Goal: Task Accomplishment & Management: Use online tool/utility

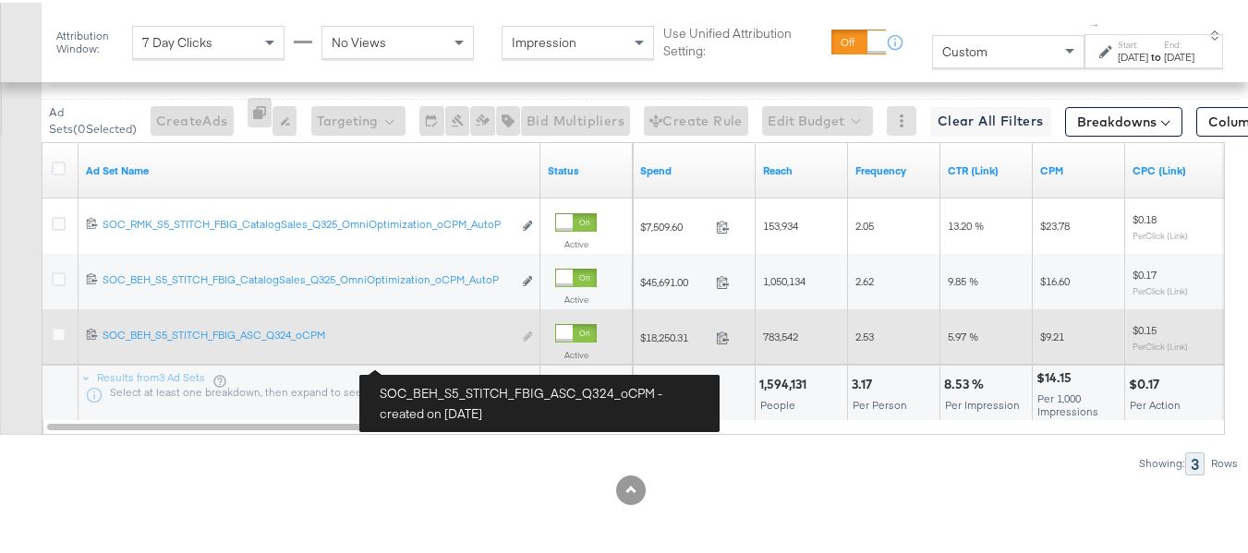
scroll to position [0, 358]
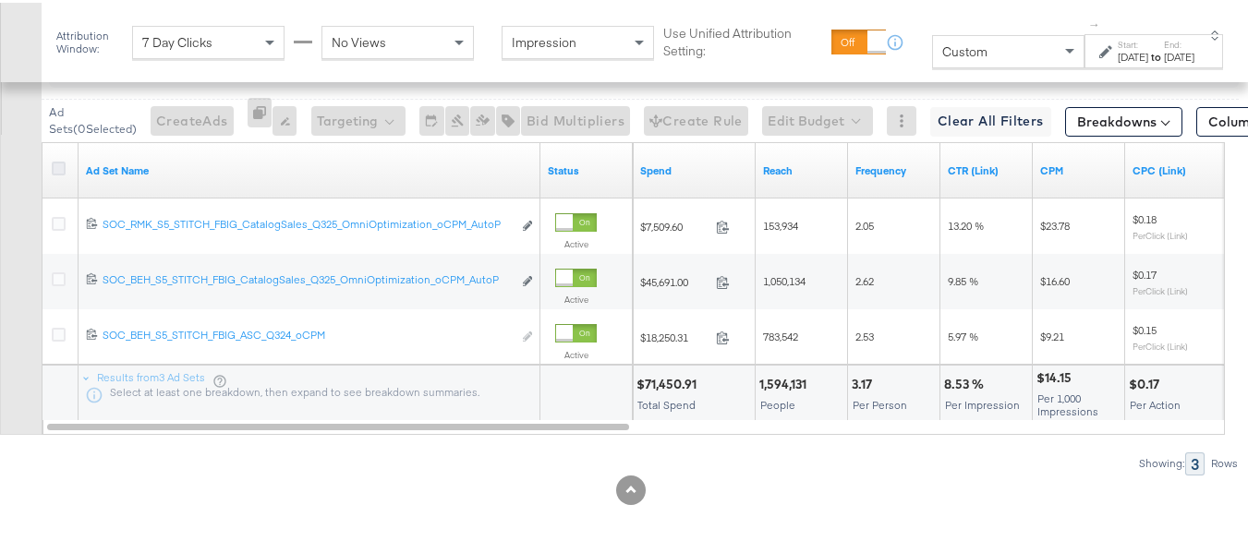
click at [53, 173] on icon at bounding box center [59, 166] width 14 height 14
click at [0, 0] on input "checkbox" at bounding box center [0, 0] width 0 height 0
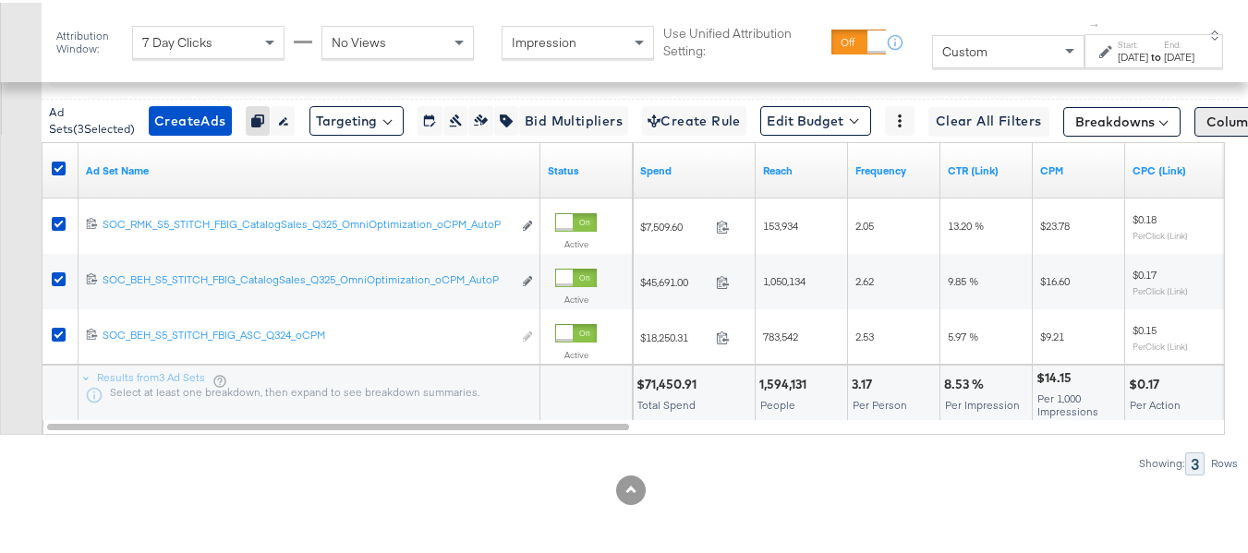
click at [1206, 128] on span "Columns: Custom" at bounding box center [1260, 119] width 109 height 18
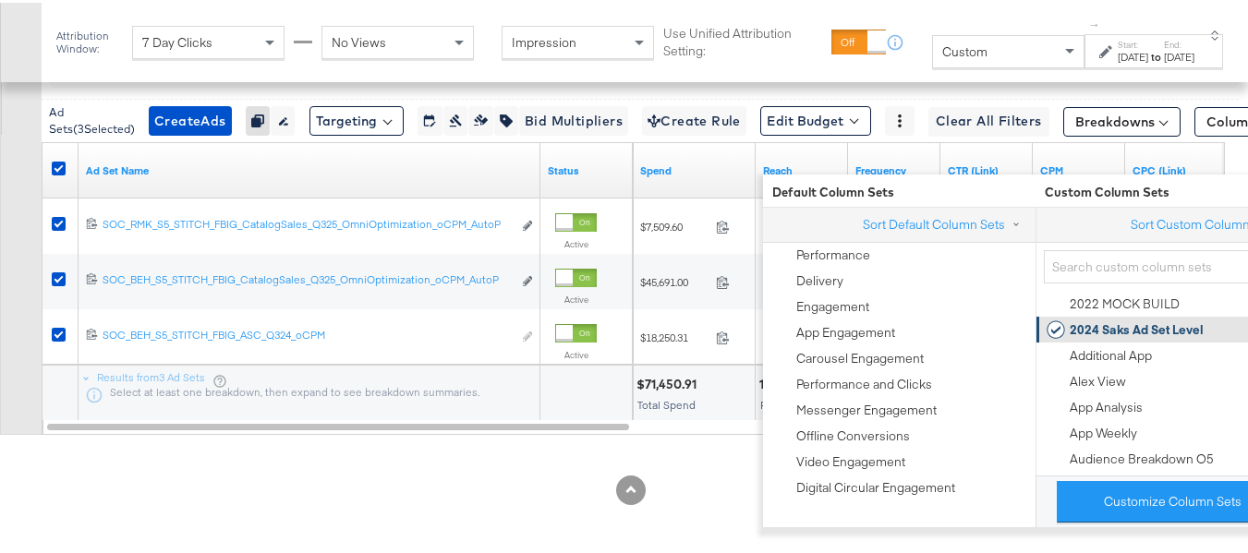
click at [1091, 319] on div "2024 Saks Ad Set Level" at bounding box center [1137, 328] width 134 height 18
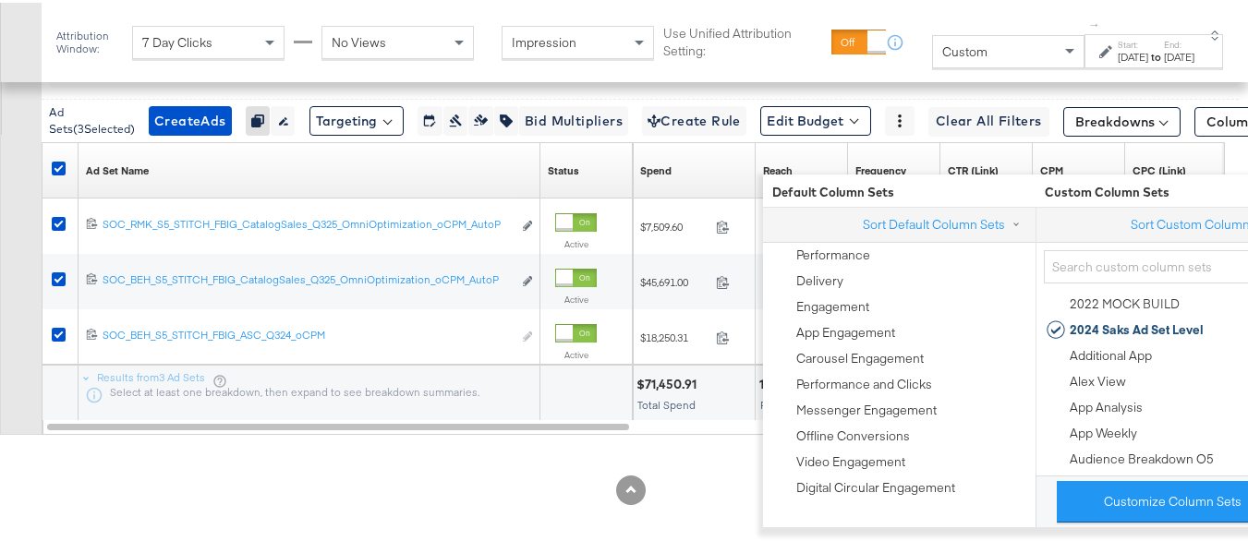
click at [0, 321] on div "Customize KPIs Export as CSV" at bounding box center [21, 215] width 42 height 434
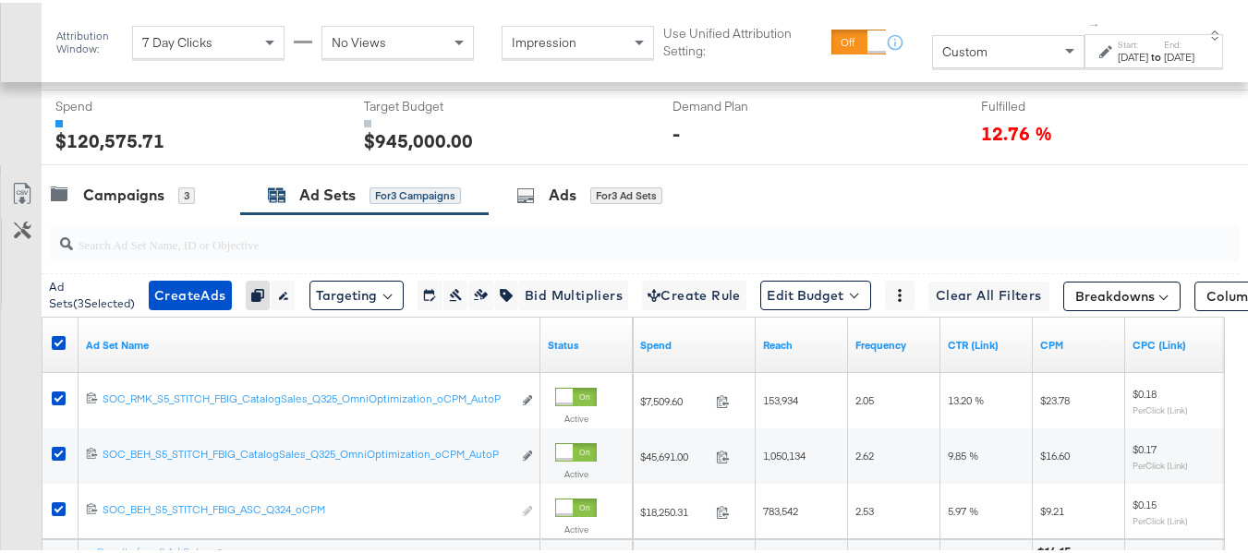
click at [124, 177] on div at bounding box center [631, 170] width 1262 height 15
click at [112, 203] on div "Campaigns" at bounding box center [123, 192] width 81 height 21
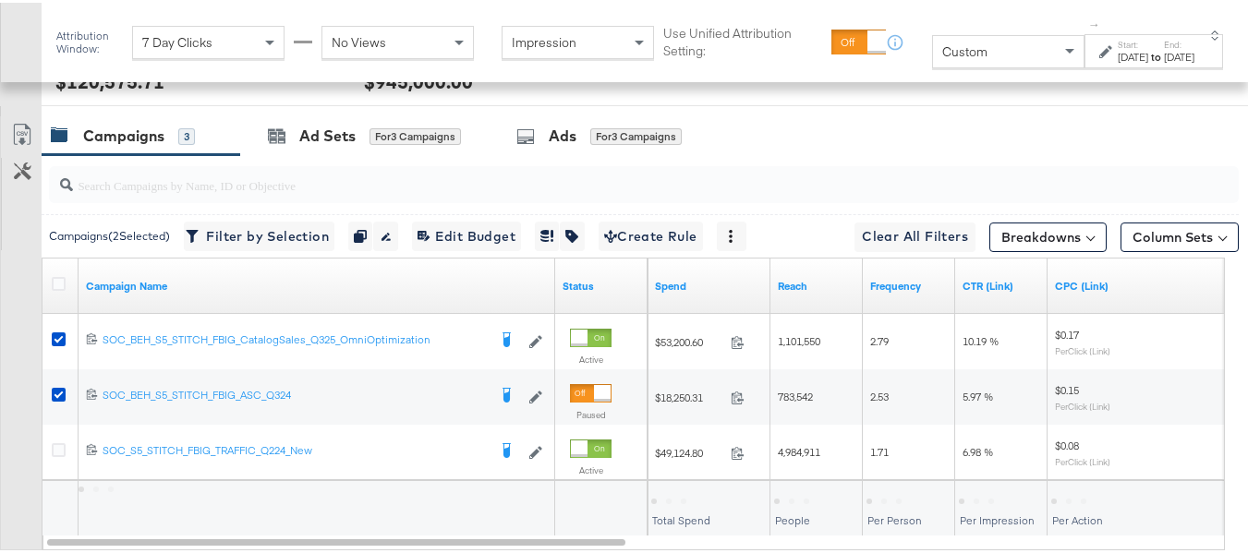
scroll to position [822, 0]
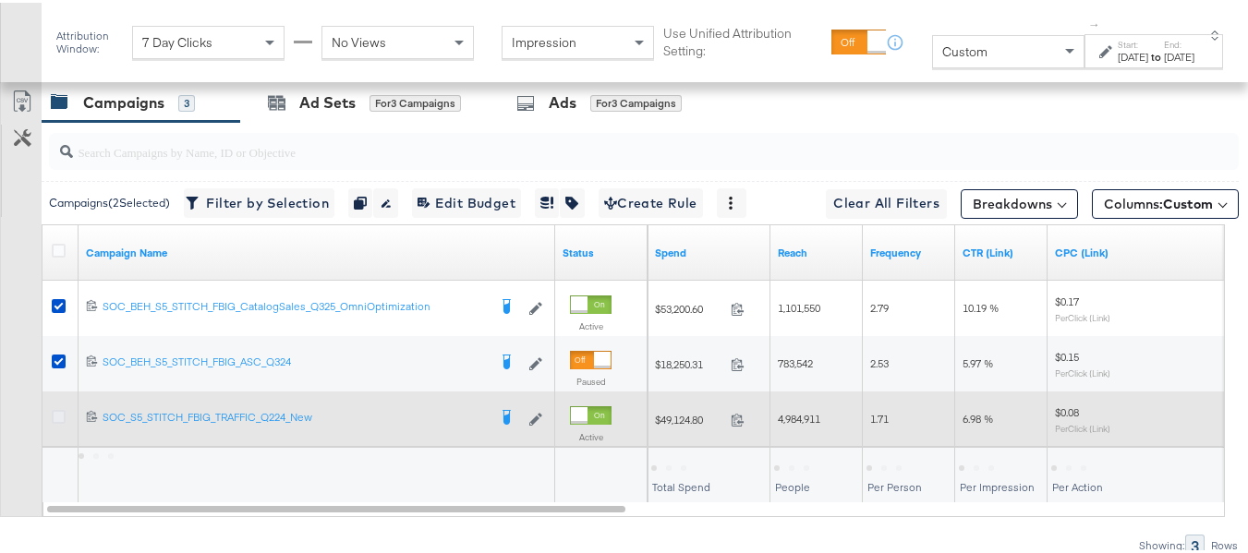
click at [57, 421] on icon at bounding box center [59, 414] width 14 height 14
click at [0, 0] on input "checkbox" at bounding box center [0, 0] width 0 height 0
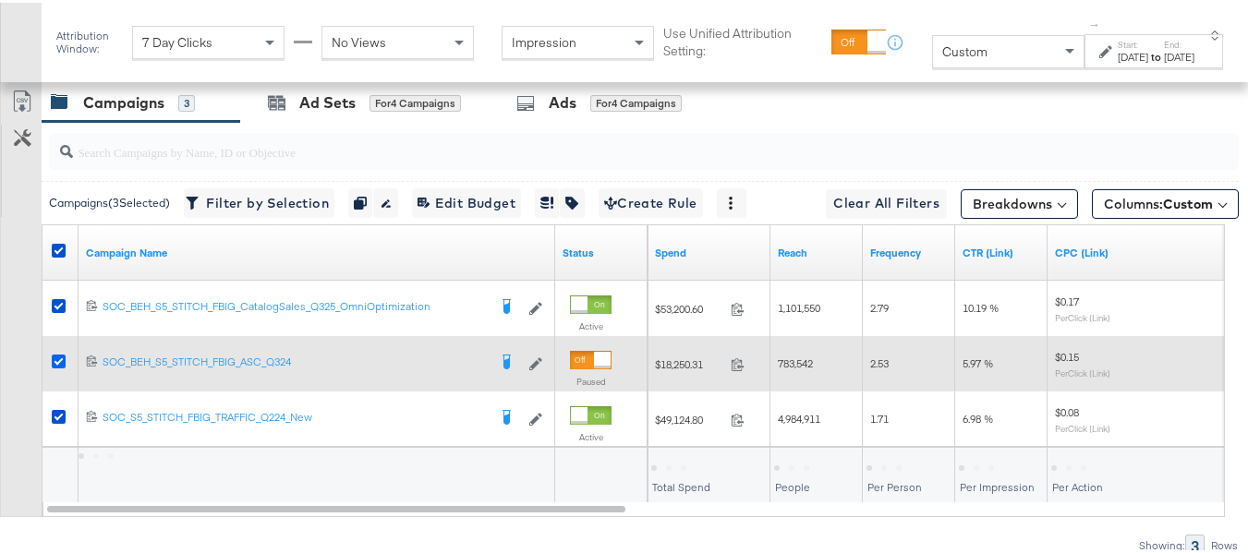
click at [56, 366] on icon at bounding box center [59, 359] width 14 height 14
click at [0, 0] on input "checkbox" at bounding box center [0, 0] width 0 height 0
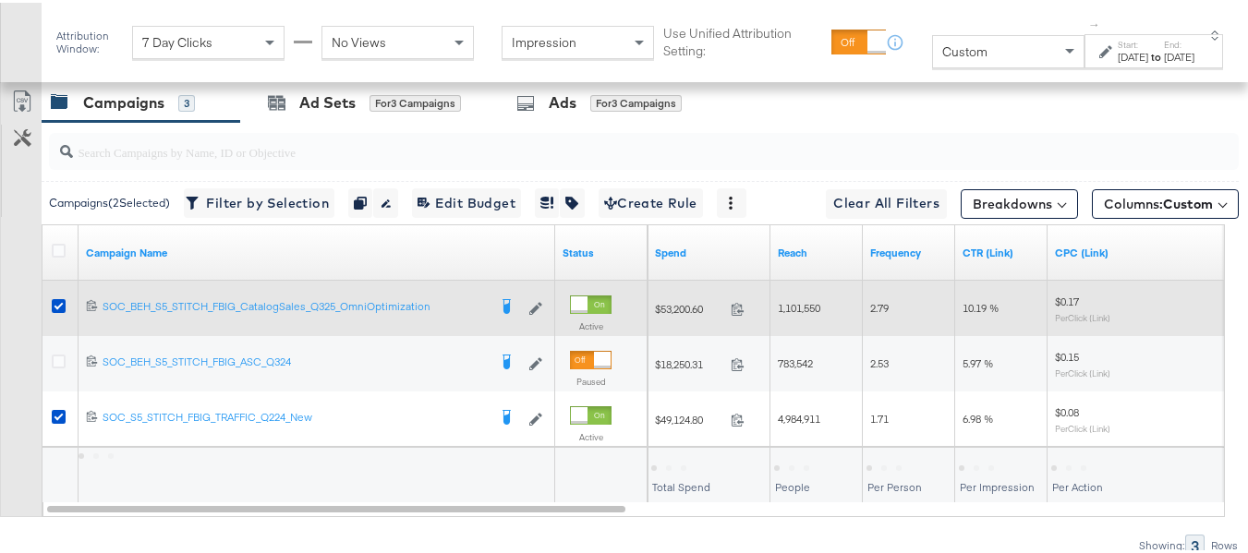
click at [59, 315] on div at bounding box center [61, 306] width 19 height 18
click at [59, 310] on icon at bounding box center [59, 304] width 14 height 14
click at [0, 0] on input "checkbox" at bounding box center [0, 0] width 0 height 0
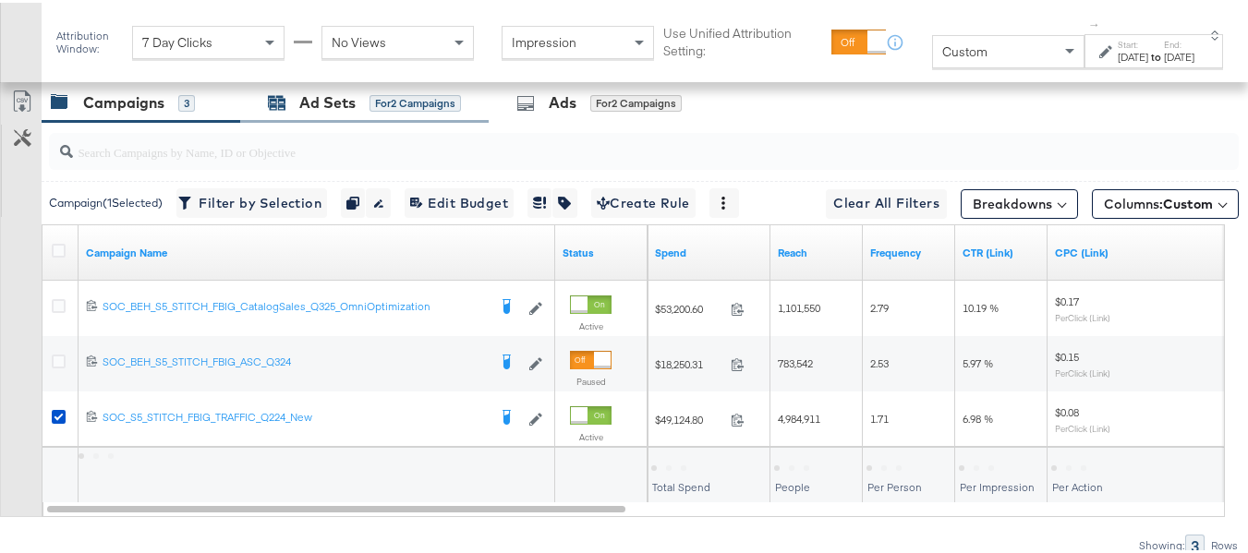
click at [382, 111] on div "Ad Sets for 2 Campaigns" at bounding box center [364, 100] width 193 height 21
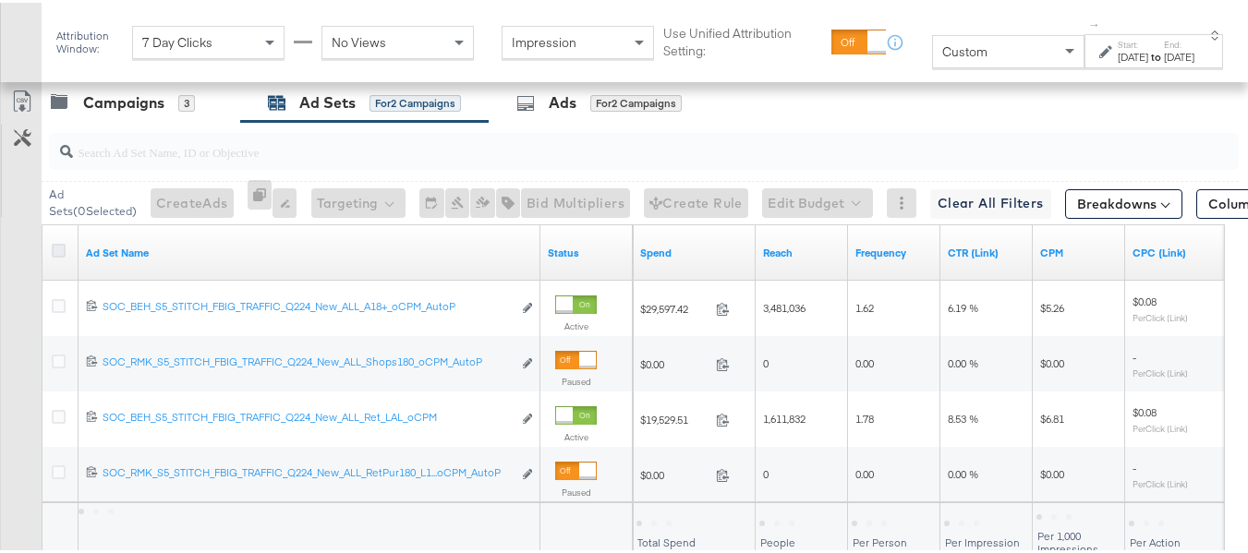
click at [60, 255] on icon at bounding box center [59, 248] width 14 height 14
click at [0, 0] on input "checkbox" at bounding box center [0, 0] width 0 height 0
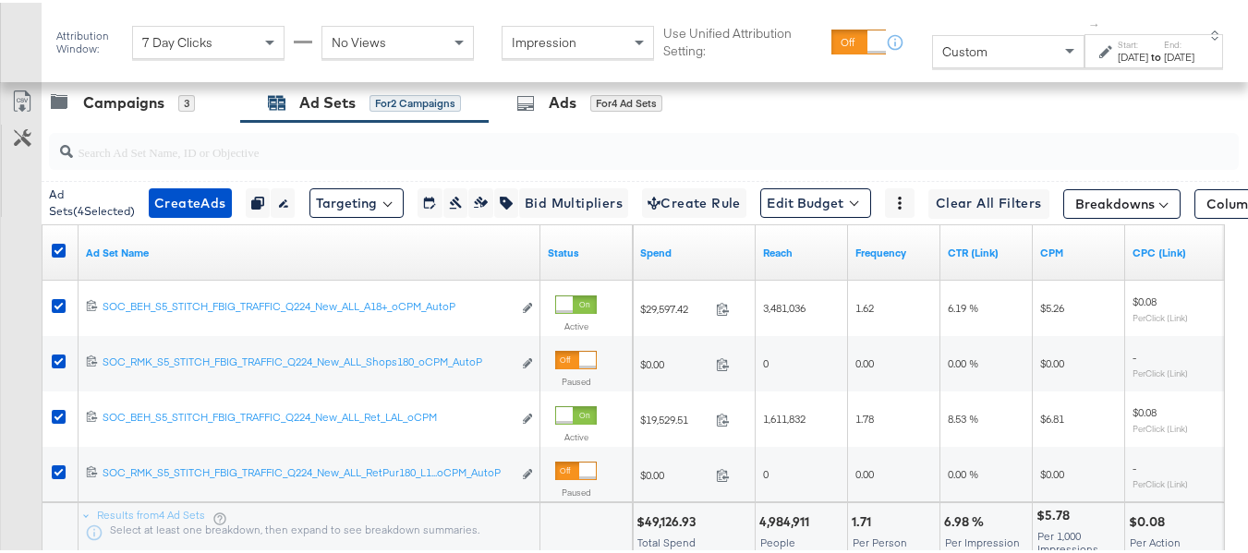
drag, startPoint x: 1186, startPoint y: 221, endPoint x: 1186, endPoint y: 244, distance: 23.1
click at [1186, 222] on div "Ad Sets ( 4 Selected) Create Ads Create 4 ads Duplicate 4 ad sets Rename 4 ad s…" at bounding box center [640, 199] width 1197 height 43
click at [1206, 211] on span "Columns: Custom" at bounding box center [1260, 201] width 109 height 18
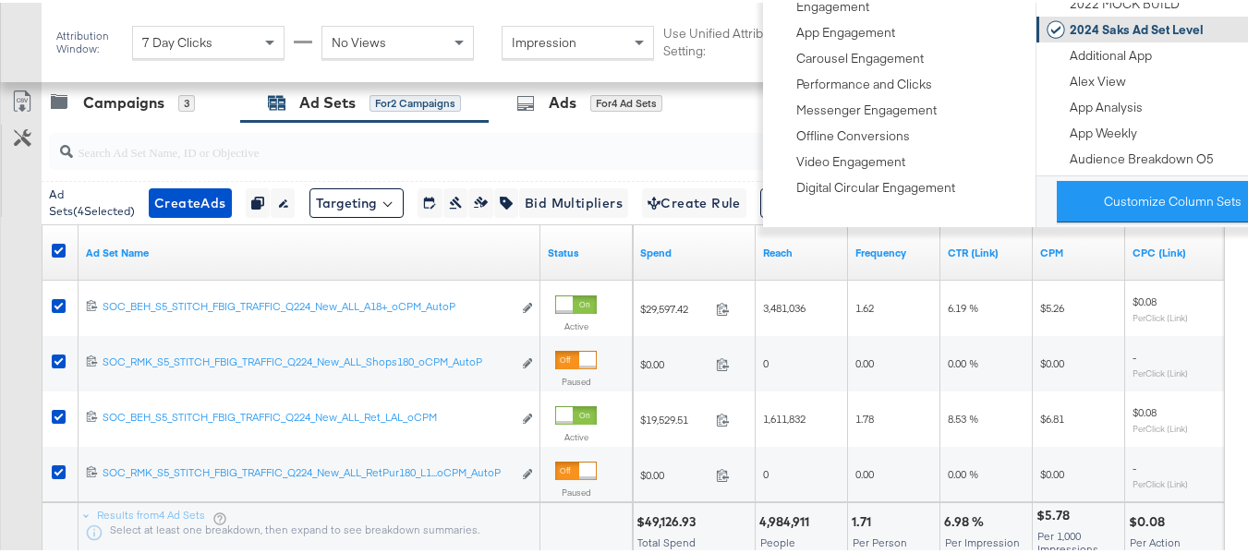
click at [1125, 29] on div "2024 Saks Ad Set Level" at bounding box center [1137, 27] width 134 height 18
click at [0, 240] on div "Customize KPIs Export as CSV" at bounding box center [21, 325] width 42 height 490
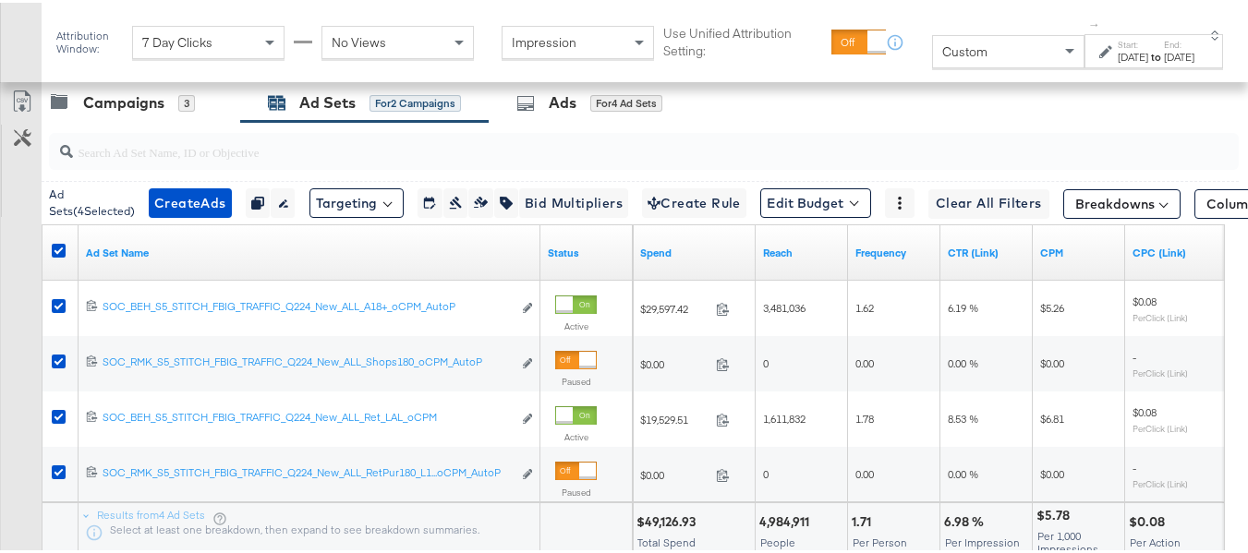
click at [0, 452] on div "Customize KPIs Export as CSV" at bounding box center [21, 325] width 42 height 490
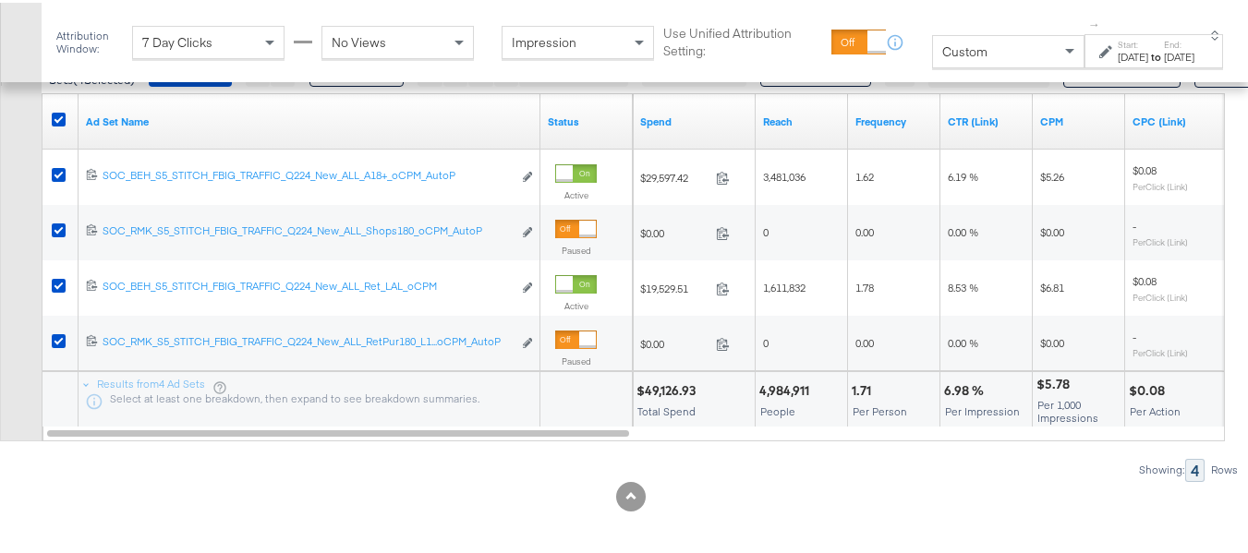
scroll to position [909, 0]
